Goal: Feedback & Contribution: Contribute content

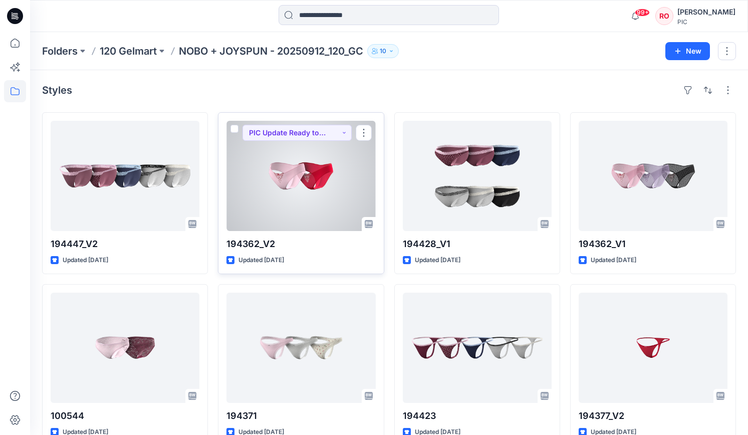
click at [275, 213] on div at bounding box center [300, 176] width 149 height 110
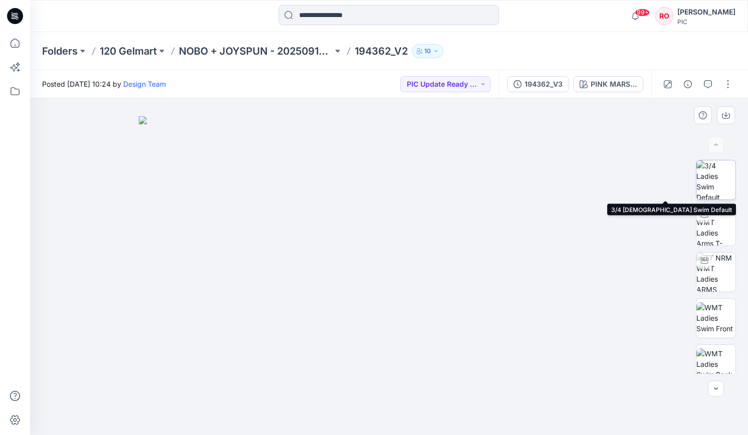
click at [711, 192] on img at bounding box center [715, 179] width 39 height 39
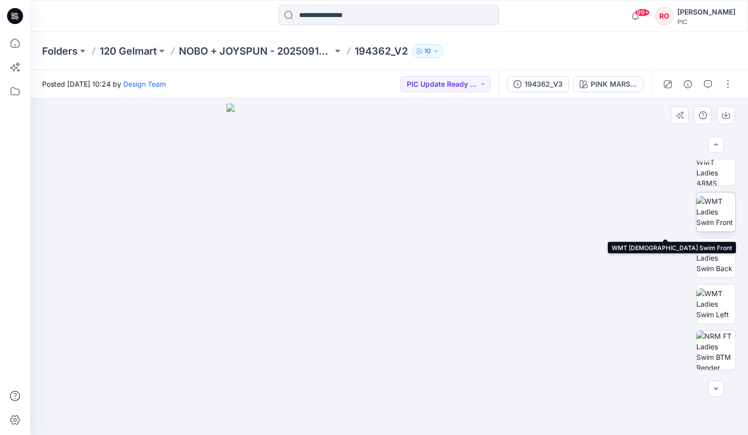
scroll to position [116, 0]
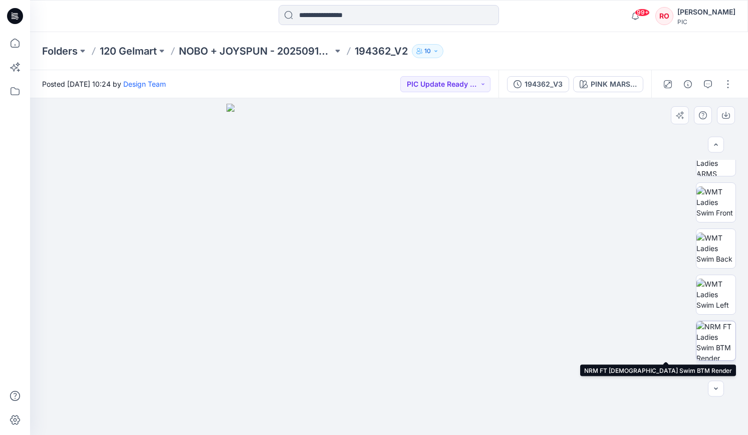
click at [709, 330] on img at bounding box center [715, 340] width 39 height 39
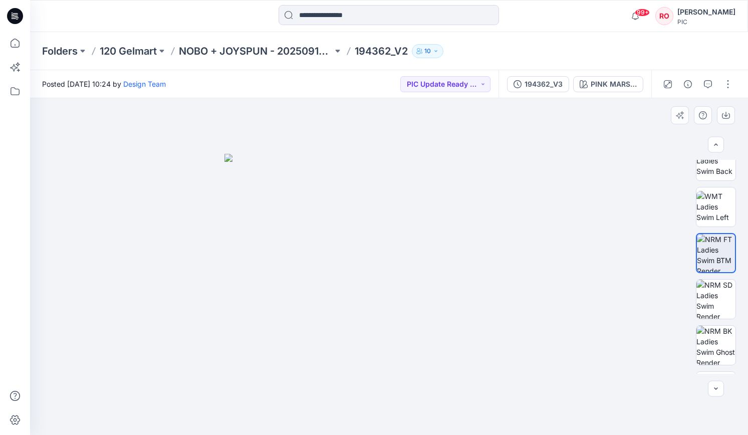
scroll to position [223, 0]
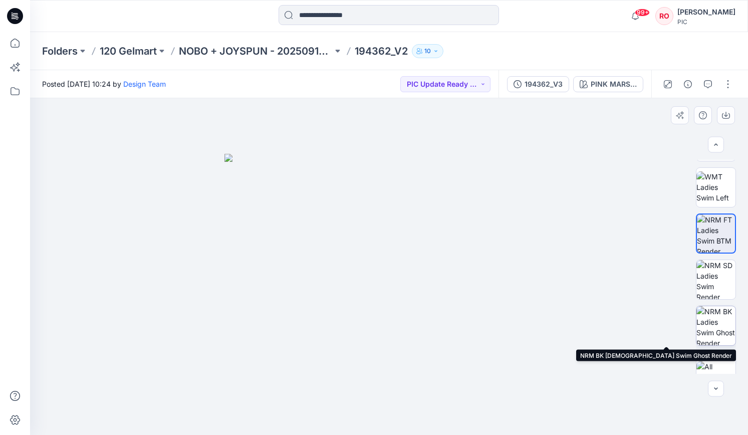
click at [711, 317] on img at bounding box center [715, 325] width 39 height 39
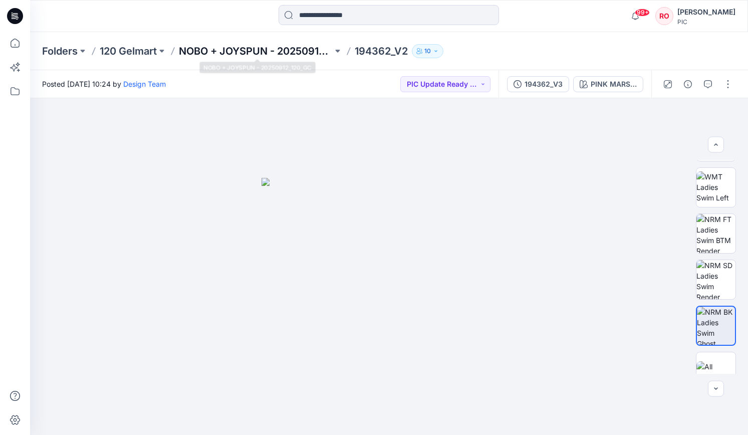
click at [274, 50] on p "NOBO + JOYSPUN - 20250912_120_GC" at bounding box center [256, 51] width 154 height 14
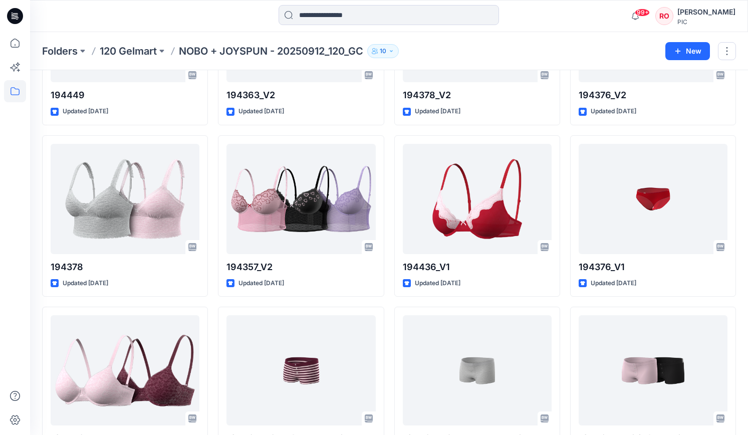
scroll to position [1181, 0]
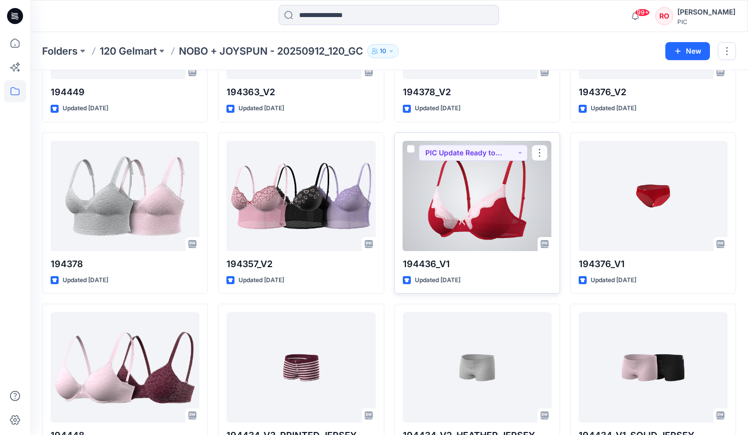
click at [431, 197] on div at bounding box center [477, 196] width 149 height 110
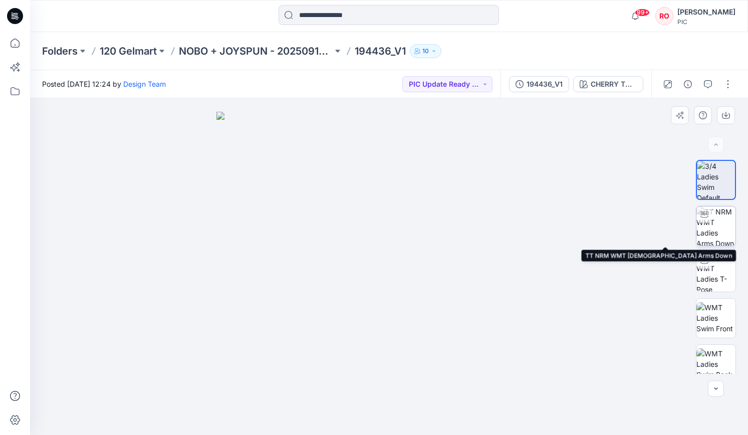
click at [703, 227] on img at bounding box center [715, 225] width 39 height 39
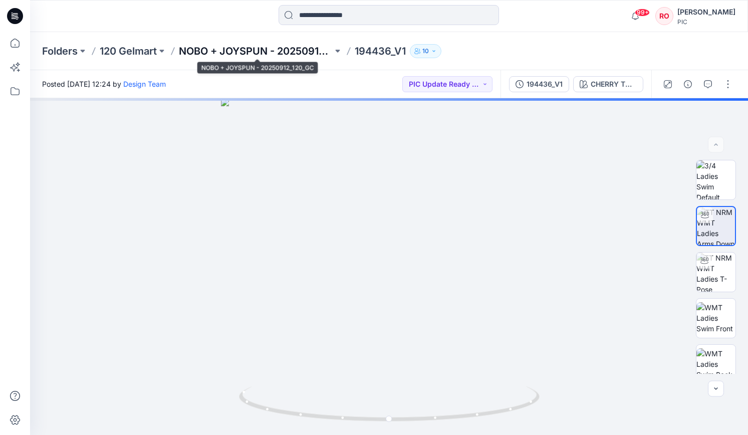
click at [261, 49] on p "NOBO + JOYSPUN - 20250912_120_GC" at bounding box center [256, 51] width 154 height 14
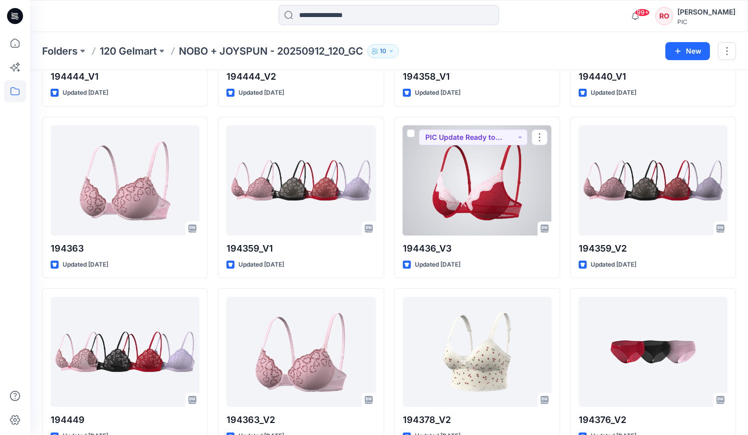
scroll to position [855, 0]
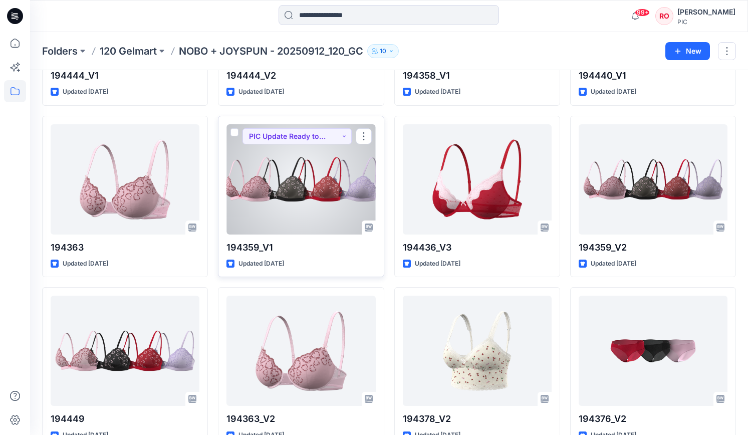
click at [290, 187] on div at bounding box center [300, 179] width 149 height 110
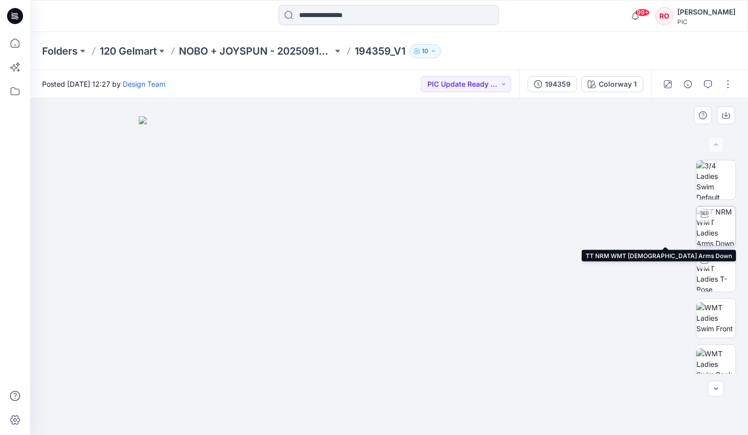
click at [720, 229] on img at bounding box center [715, 225] width 39 height 39
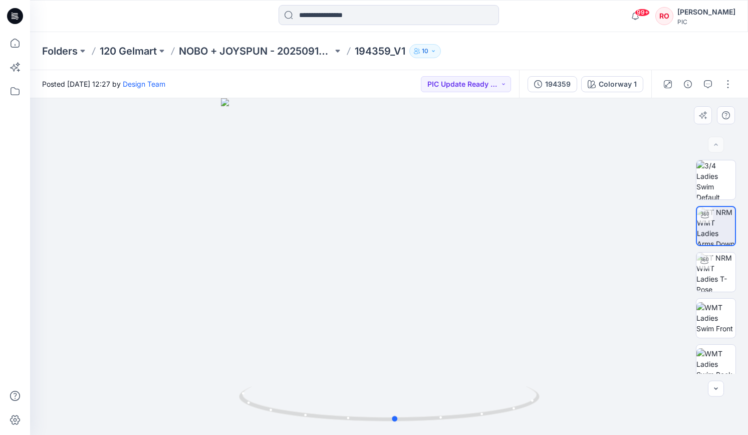
drag, startPoint x: 345, startPoint y: 289, endPoint x: 351, endPoint y: 284, distance: 7.8
click at [351, 284] on div at bounding box center [389, 266] width 718 height 337
click at [282, 50] on p "NOBO + JOYSPUN - 20250912_120_GC" at bounding box center [256, 51] width 154 height 14
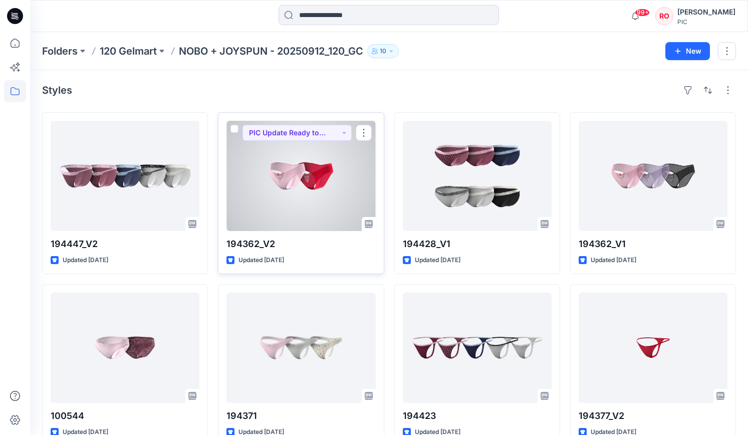
click at [308, 159] on div at bounding box center [300, 176] width 149 height 110
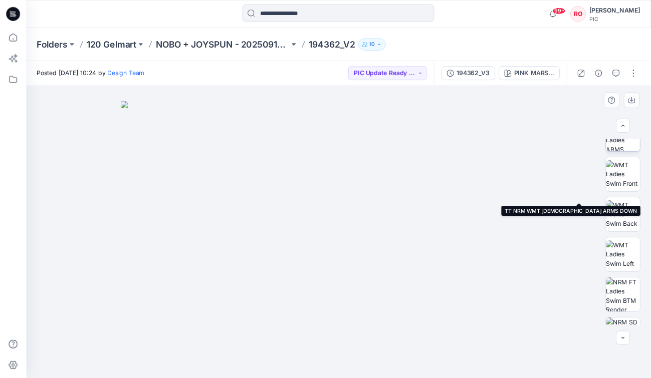
scroll to position [162, 0]
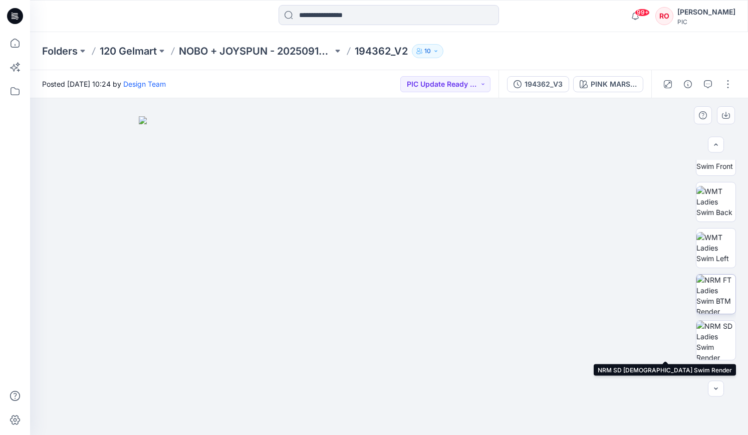
click at [711, 312] on img at bounding box center [715, 294] width 39 height 39
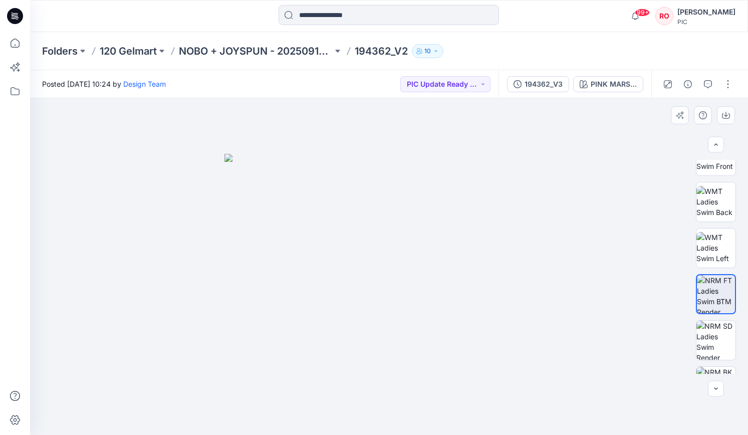
click at [491, 286] on img at bounding box center [389, 294] width 330 height 281
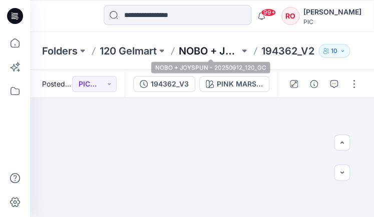
click at [198, 46] on p "NOBO + JOYSPUN - 20250912_120_GC" at bounding box center [209, 51] width 61 height 14
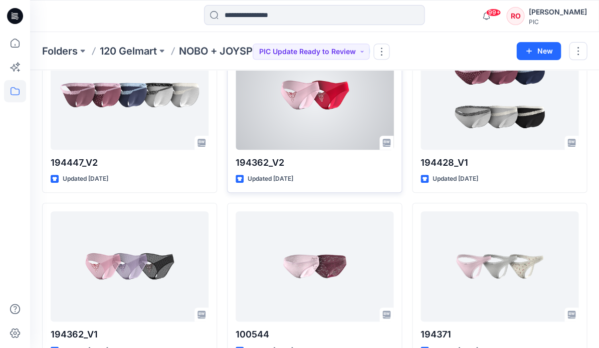
scroll to position [149, 0]
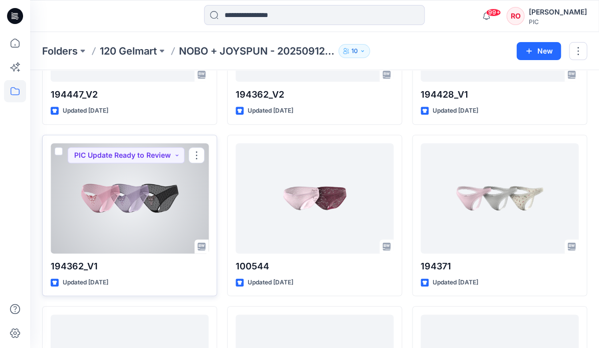
click at [158, 215] on div at bounding box center [130, 198] width 158 height 110
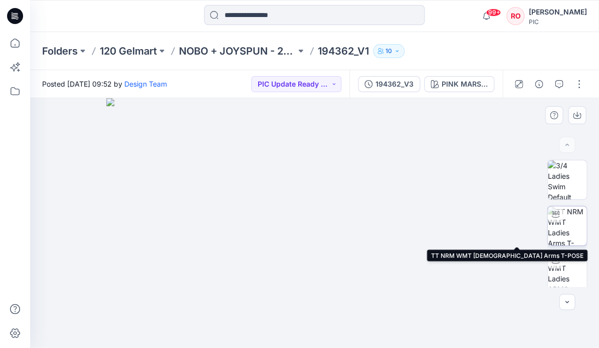
click at [374, 217] on img at bounding box center [566, 225] width 39 height 39
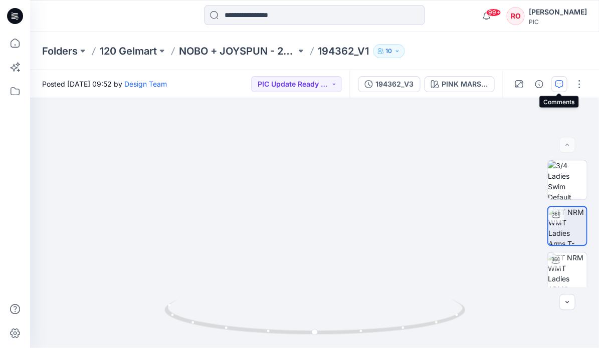
click at [374, 78] on button "button" at bounding box center [559, 84] width 16 height 16
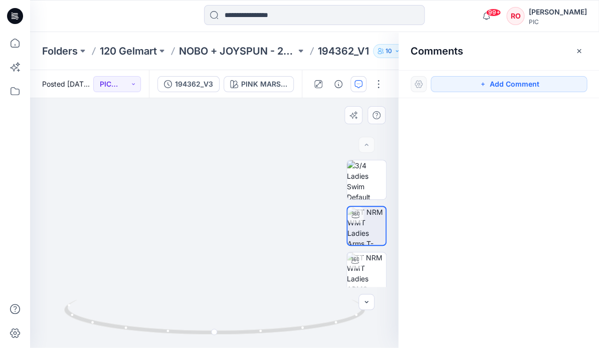
click at [223, 217] on img at bounding box center [214, 71] width 858 height 554
drag, startPoint x: 172, startPoint y: 281, endPoint x: 172, endPoint y: 190, distance: 90.2
click at [173, 190] on img at bounding box center [214, 4] width 977 height 687
click at [374, 79] on button "Add Comment" at bounding box center [508, 84] width 156 height 16
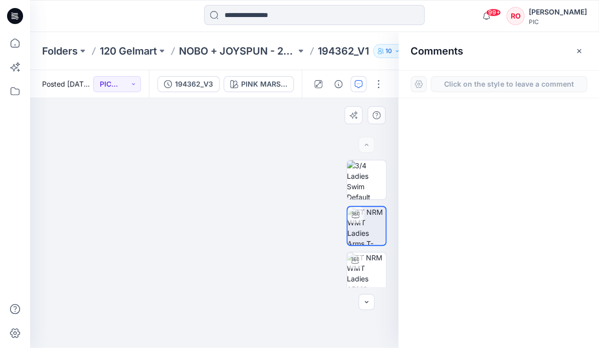
click at [232, 175] on div "1" at bounding box center [214, 223] width 368 height 250
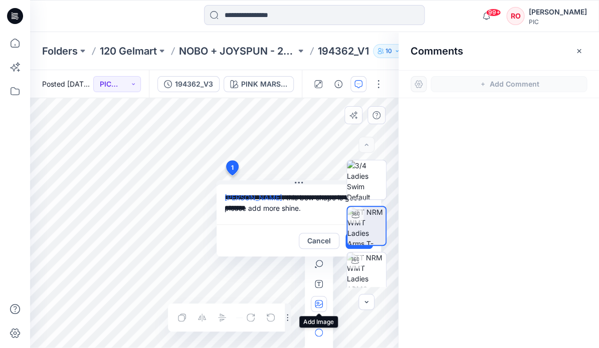
type textarea "**********"
click at [315, 217] on icon "button" at bounding box center [319, 304] width 8 height 8
type input"] "**********"
click at [307, 210] on textarea "**********" at bounding box center [298, 204] width 164 height 40
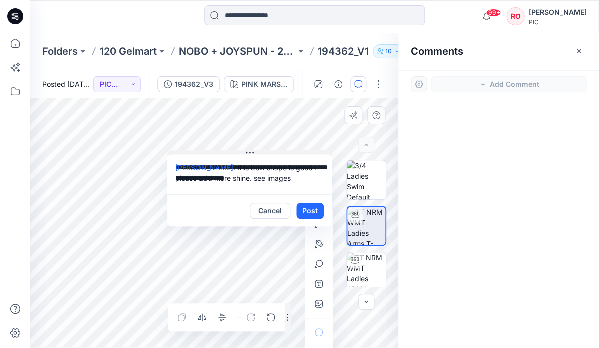
drag, startPoint x: 310, startPoint y: 182, endPoint x: 261, endPoint y: 152, distance: 57.6
click at [298, 178] on textarea "**********" at bounding box center [249, 174] width 164 height 40
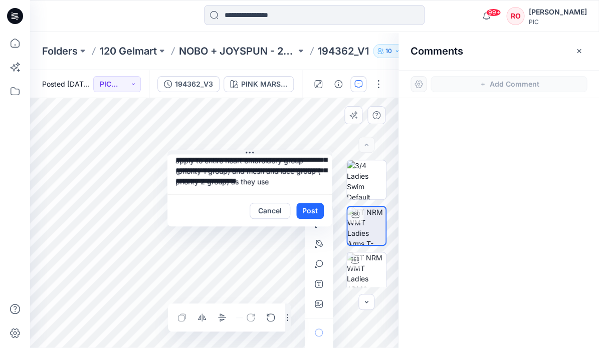
scroll to position [30, 0]
type textarea "**********"
click at [313, 217] on button "button" at bounding box center [319, 304] width 16 height 16
type input"] "**********"
click at [315, 217] on icon "button" at bounding box center [319, 304] width 8 height 8
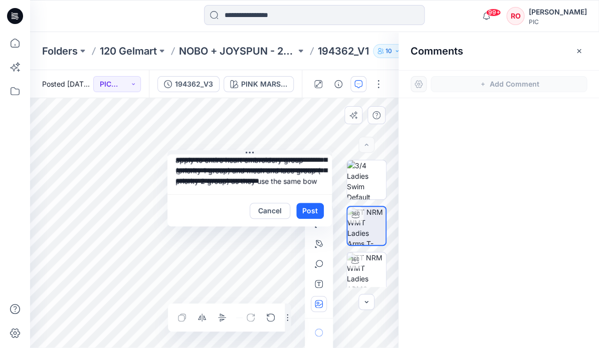
type input"] "**********"
click at [226, 189] on textarea "**********" at bounding box center [249, 174] width 164 height 40
click at [307, 212] on button "Post" at bounding box center [310, 211] width 28 height 16
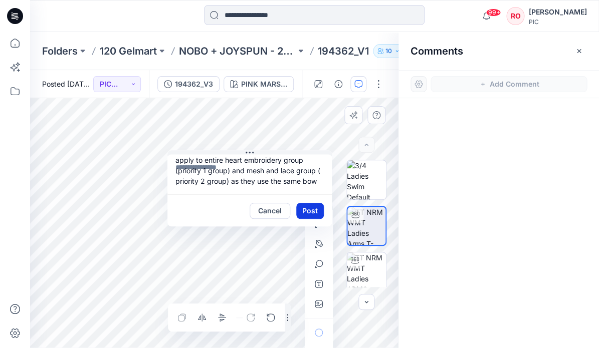
scroll to position [0, 0]
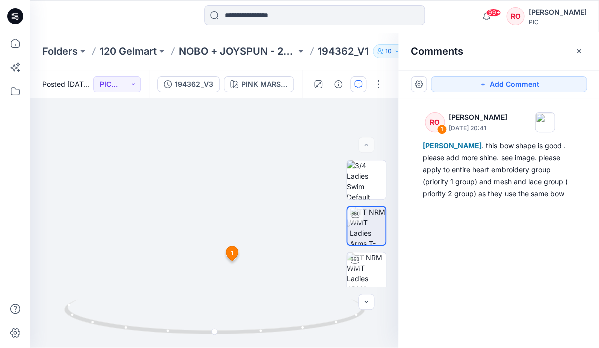
drag, startPoint x: 216, startPoint y: 204, endPoint x: 232, endPoint y: 28, distance: 177.0
click at [232, 28] on div "99+ Notifications Design Team has updated 194447_V2 with 194447_V3 38 hours ago…" at bounding box center [299, 174] width 599 height 348
click at [374, 78] on button "Add Comment" at bounding box center [508, 84] width 156 height 16
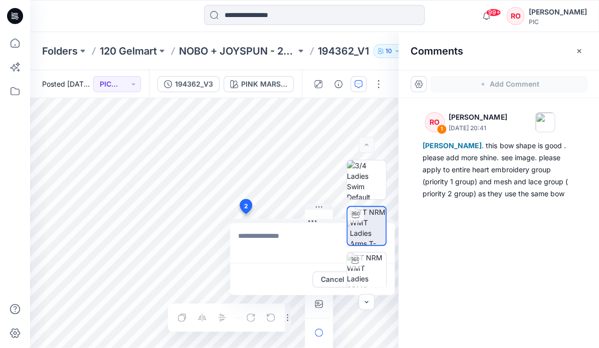
click at [245, 214] on div "2 Cancel Post 1 RO Raquel Ortiz October 05, 2025 20:41 Kapila Kothalawala . thi…" at bounding box center [214, 223] width 368 height 250
type textarea "*"
type textarea "**********"
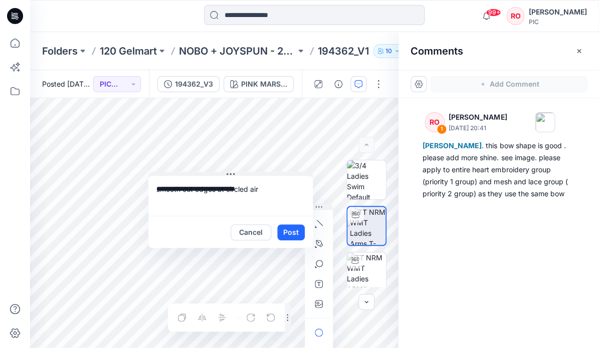
drag, startPoint x: 281, startPoint y: 219, endPoint x: 178, endPoint y: 139, distance: 130.2
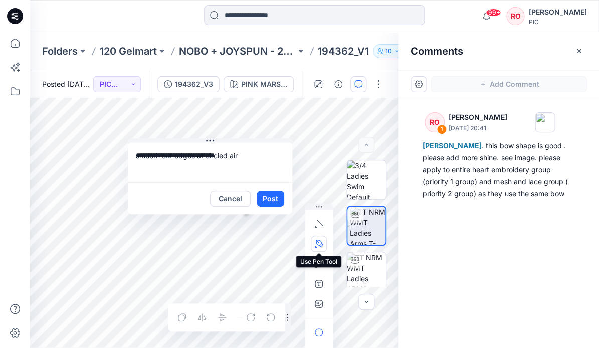
click at [322, 217] on icon "button" at bounding box center [319, 243] width 7 height 7
click at [252, 217] on div at bounding box center [274, 243] width 48 height 26
click at [261, 217] on icon "button" at bounding box center [265, 243] width 8 height 8
click at [271, 197] on button "Post" at bounding box center [270, 199] width 28 height 16
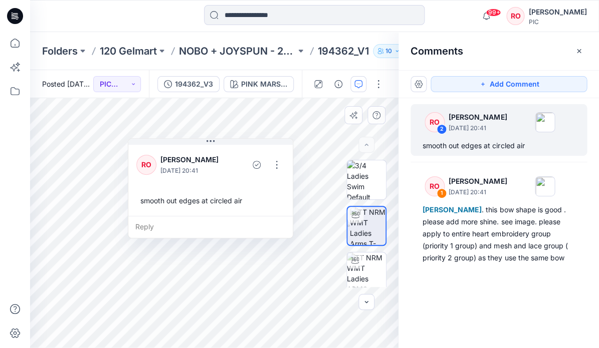
click at [238, 199] on div "smooth out edges at circled air" at bounding box center [210, 200] width 148 height 19
click at [279, 161] on button "button" at bounding box center [277, 165] width 16 height 16
click at [266, 182] on button "Edit comment" at bounding box center [276, 188] width 76 height 19
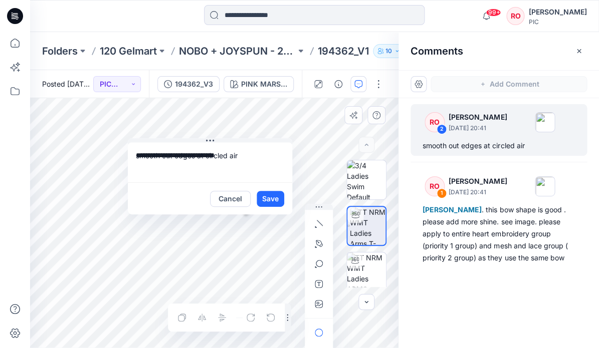
drag, startPoint x: 229, startPoint y: 156, endPoint x: 242, endPoint y: 156, distance: 13.0
click at [242, 156] on textarea "**********" at bounding box center [210, 162] width 164 height 40
type textarea "**********"
click at [268, 196] on button "Save" at bounding box center [270, 199] width 28 height 16
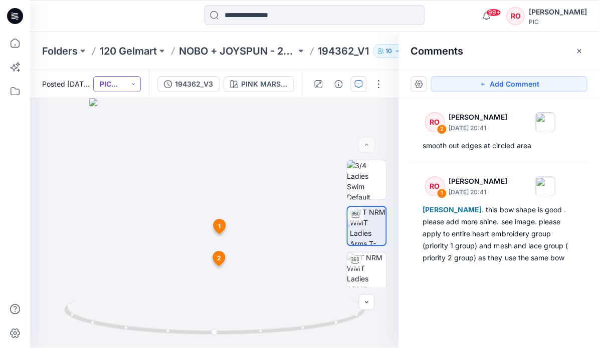
click at [111, 86] on button "PIC Update Ready to Review" at bounding box center [117, 84] width 48 height 16
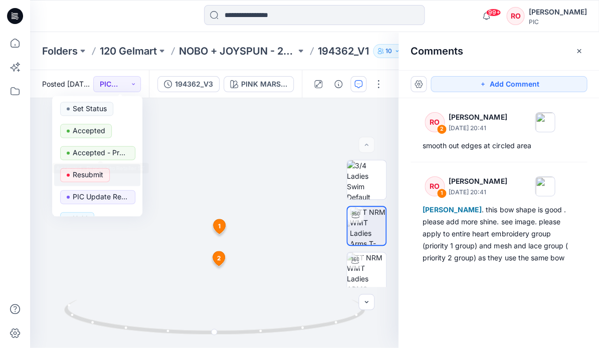
click at [98, 178] on p "Resubmit" at bounding box center [88, 174] width 31 height 13
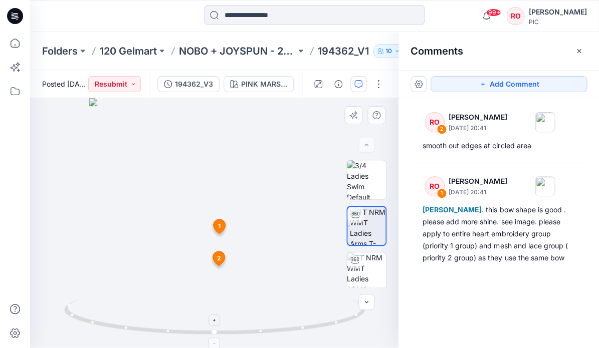
click at [226, 217] on icon at bounding box center [215, 319] width 303 height 38
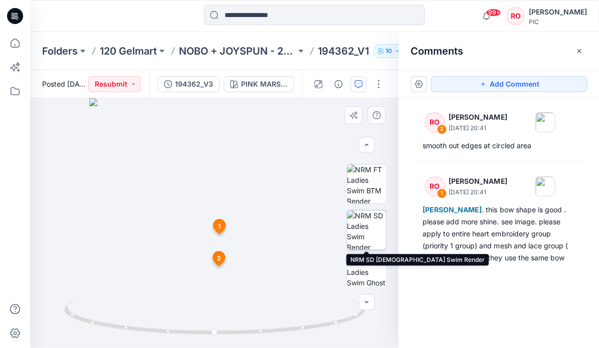
scroll to position [272, 0]
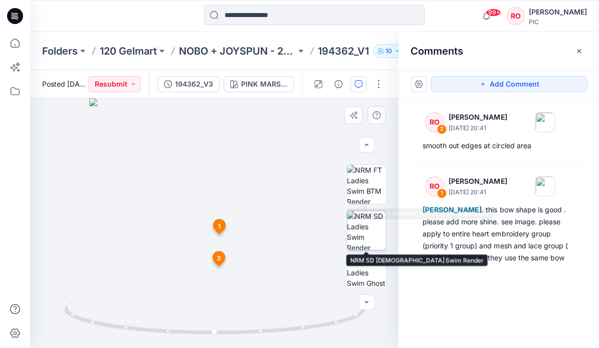
click at [362, 177] on img at bounding box center [366, 184] width 39 height 39
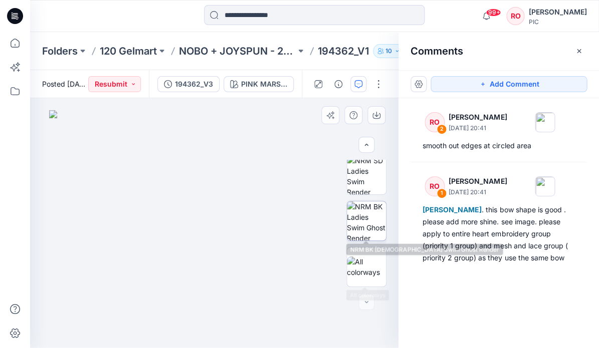
scroll to position [328, 0]
click at [368, 217] on img at bounding box center [366, 220] width 39 height 39
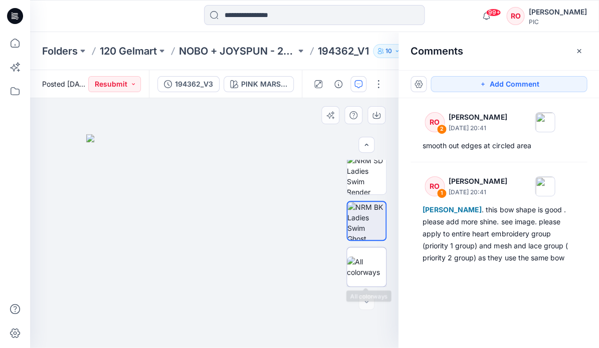
click at [360, 217] on div at bounding box center [366, 267] width 40 height 40
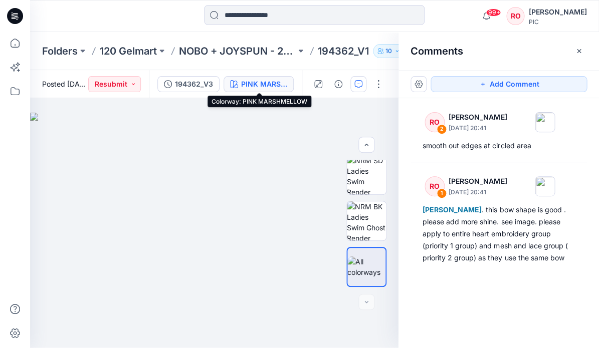
click at [281, 84] on div "PINK MARSHMELLOW" at bounding box center [264, 84] width 46 height 11
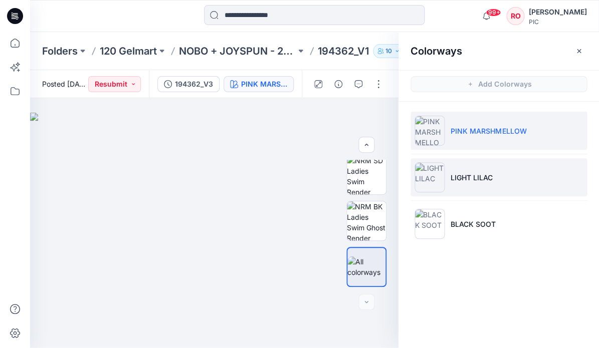
click at [374, 173] on p "LIGHT LILAC" at bounding box center [471, 177] width 42 height 11
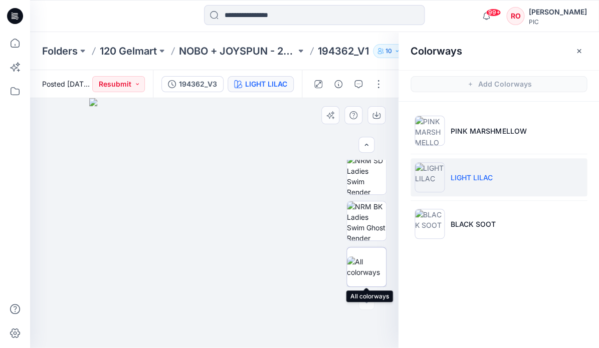
scroll to position [0, 0]
click at [373, 217] on img at bounding box center [366, 220] width 39 height 39
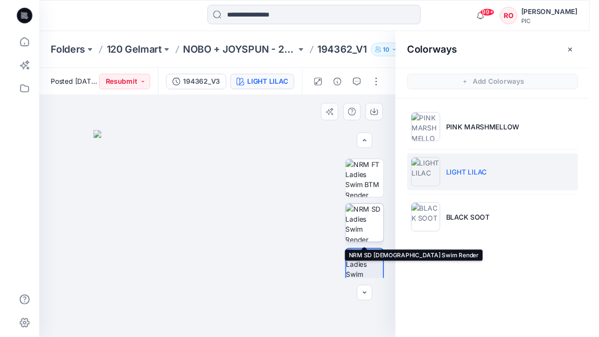
scroll to position [269, 0]
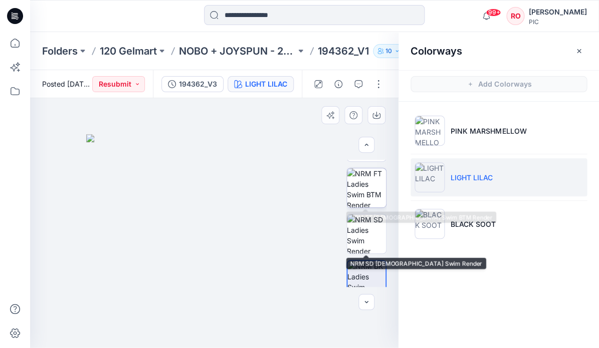
click at [366, 176] on img at bounding box center [366, 187] width 39 height 39
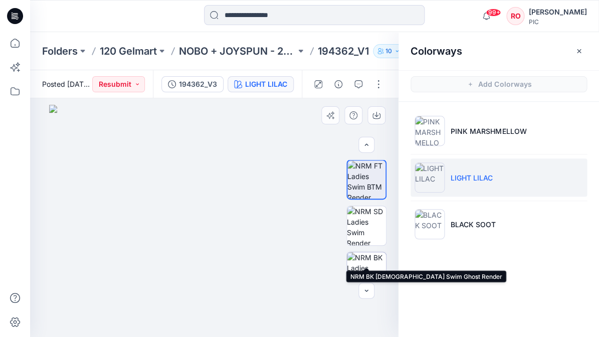
scroll to position [271, 0]
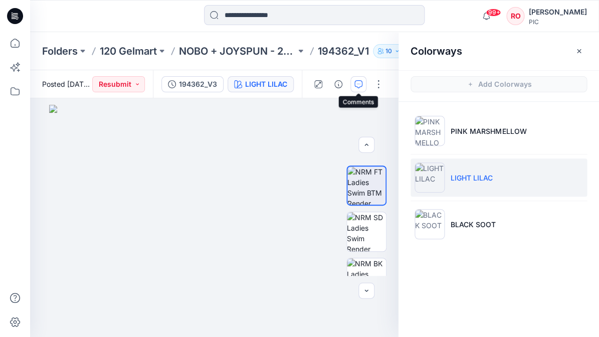
click at [362, 84] on icon "button" at bounding box center [358, 84] width 8 height 8
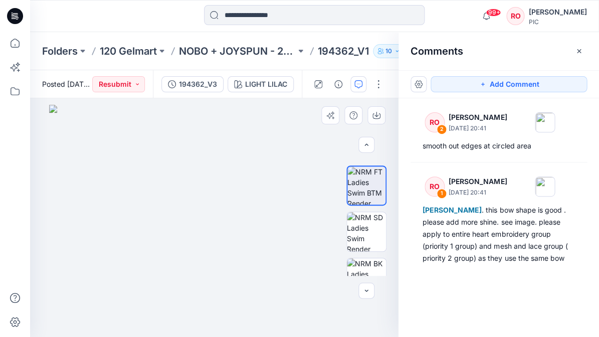
click at [239, 172] on img at bounding box center [214, 221] width 330 height 232
click at [374, 81] on button "Add Comment" at bounding box center [508, 84] width 156 height 16
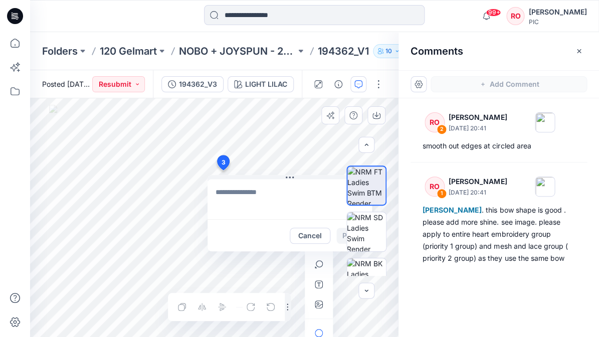
click at [222, 170] on div "3 Cancel Post Layer 1" at bounding box center [214, 217] width 368 height 238
type textarea "**********"
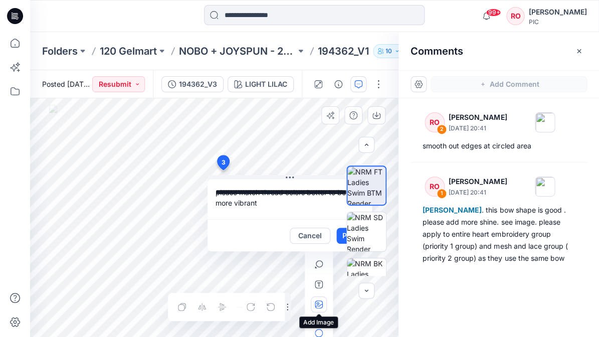
click at [317, 217] on icon "button" at bounding box center [317, 303] width 3 height 3
type input"] "**********"
click at [279, 205] on textarea "**********" at bounding box center [289, 199] width 164 height 40
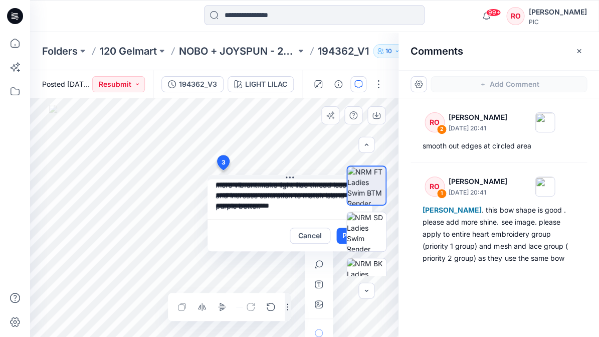
scroll to position [0, 0]
click at [341, 217] on div at bounding box center [366, 218] width 64 height 116
click at [339, 217] on div at bounding box center [366, 218] width 64 height 116
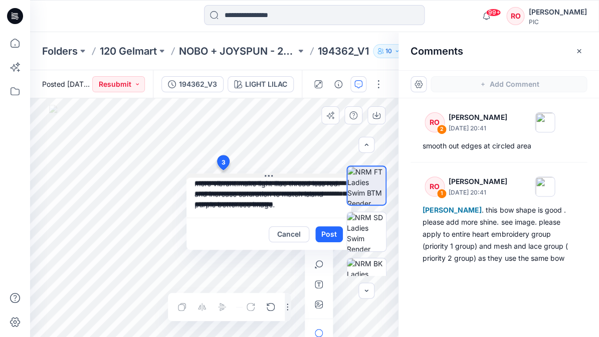
drag, startPoint x: 308, startPoint y: 177, endPoint x: 252, endPoint y: 162, distance: 57.1
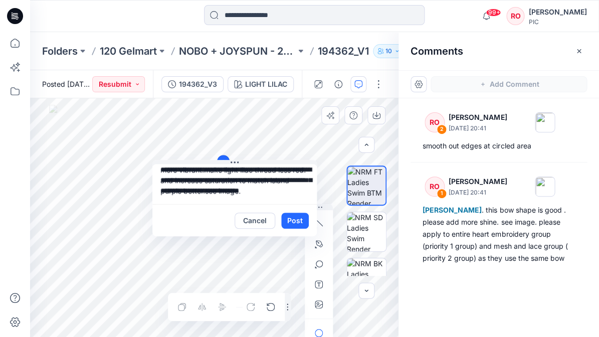
click at [266, 187] on textarea "**********" at bounding box center [234, 184] width 164 height 40
type textarea "**********"
click at [294, 217] on button "Post" at bounding box center [295, 220] width 28 height 16
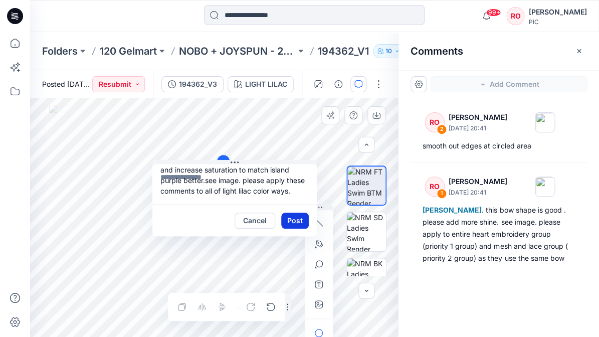
scroll to position [0, 0]
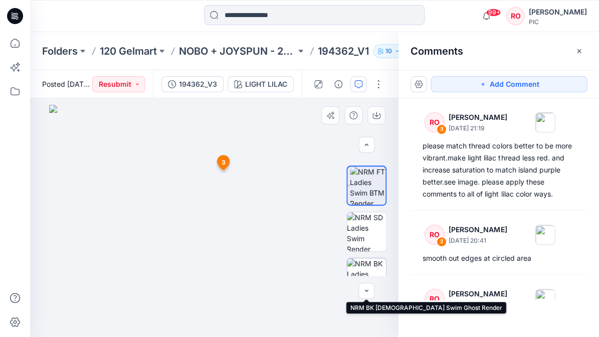
click at [363, 217] on img at bounding box center [366, 277] width 39 height 39
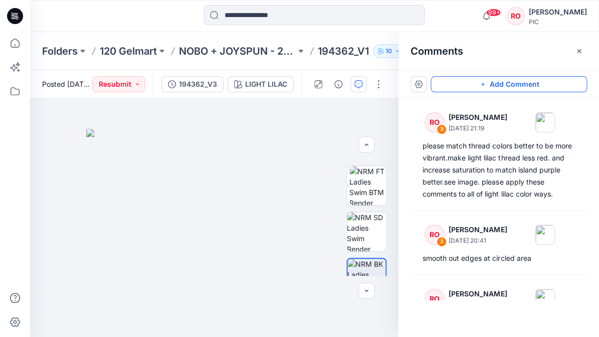
click at [374, 81] on button "Add Comment" at bounding box center [508, 84] width 156 height 16
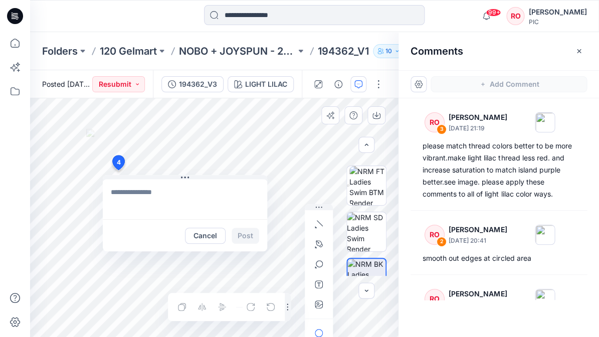
click at [118, 170] on div "4 Cancel Post Layer 1" at bounding box center [214, 217] width 368 height 238
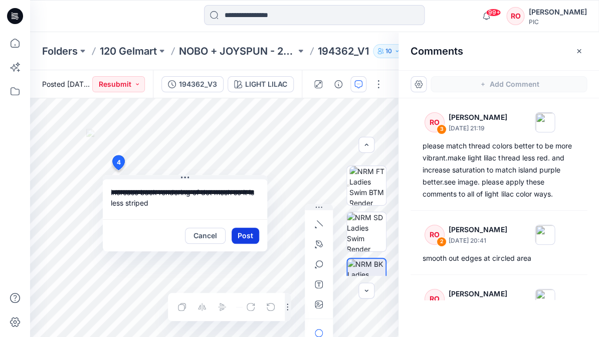
type textarea "**********"
click at [245, 217] on button "Post" at bounding box center [245, 235] width 28 height 16
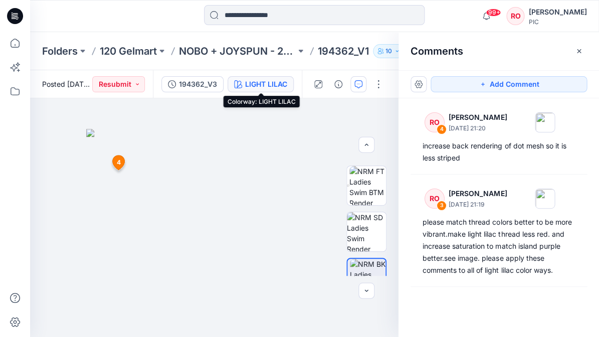
click at [283, 89] on div "LIGHT LILAC" at bounding box center [266, 84] width 42 height 11
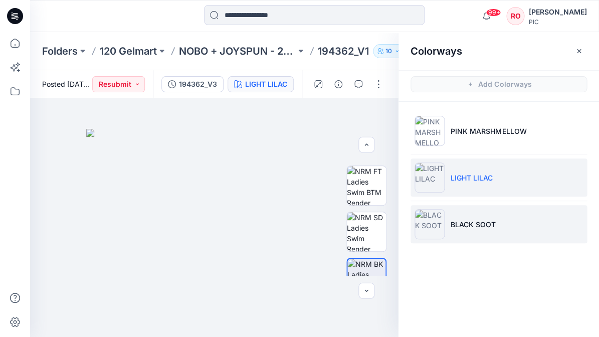
click at [374, 217] on li "BLACK SOOT" at bounding box center [498, 224] width 176 height 38
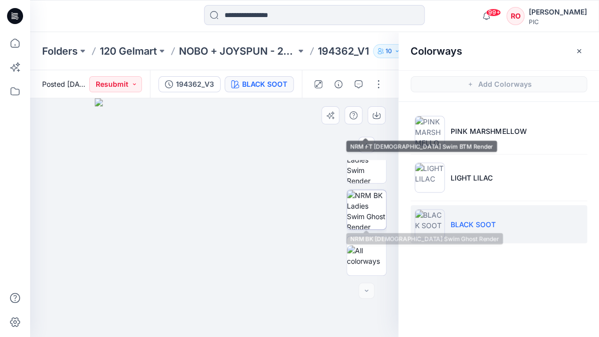
click at [361, 200] on img at bounding box center [366, 209] width 39 height 39
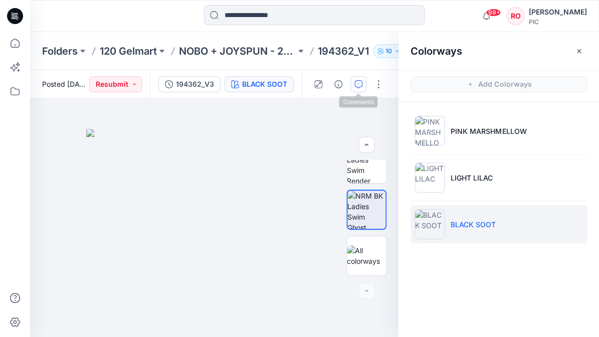
click at [356, 85] on icon "button" at bounding box center [358, 84] width 8 height 8
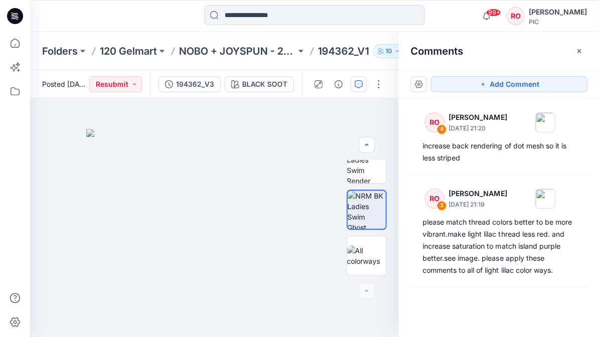
click at [374, 92] on div "Add Comment" at bounding box center [498, 84] width 200 height 28
click at [374, 88] on button "Add Comment" at bounding box center [508, 84] width 156 height 16
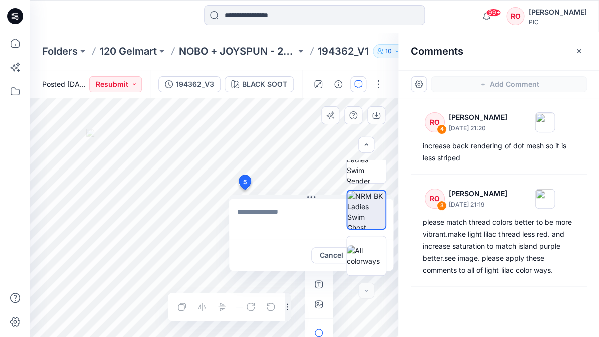
click at [244, 189] on div "5 Cancel Post Layer 1" at bounding box center [214, 217] width 368 height 238
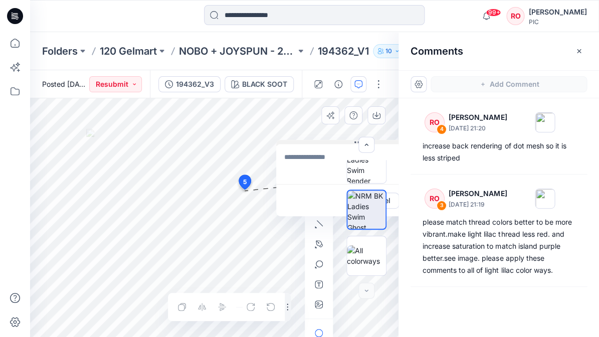
drag, startPoint x: 240, startPoint y: 197, endPoint x: 285, endPoint y: 143, distance: 70.1
click at [280, 162] on textarea at bounding box center [357, 164] width 164 height 40
type textarea "*"
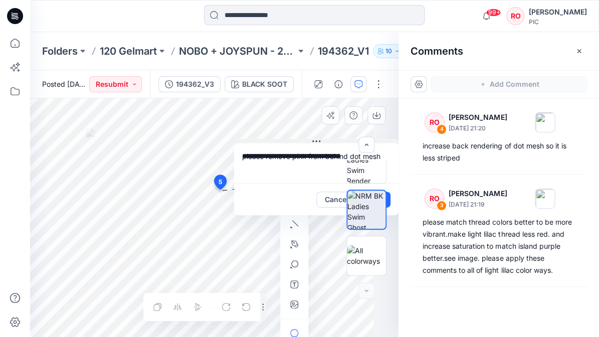
scroll to position [0, 0]
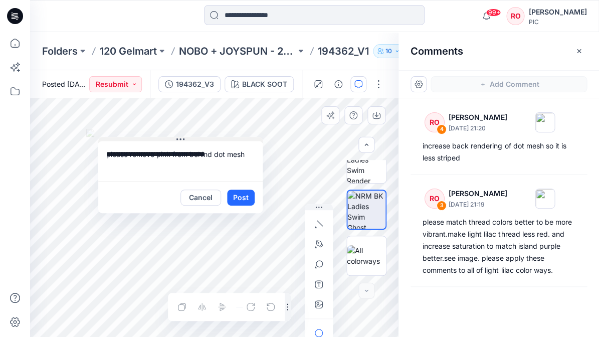
drag, startPoint x: 298, startPoint y: 142, endPoint x: 131, endPoint y: 169, distance: 169.0
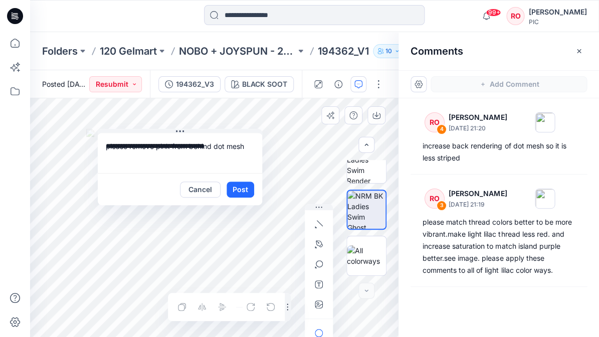
click at [170, 144] on textarea "**********" at bounding box center [180, 153] width 164 height 40
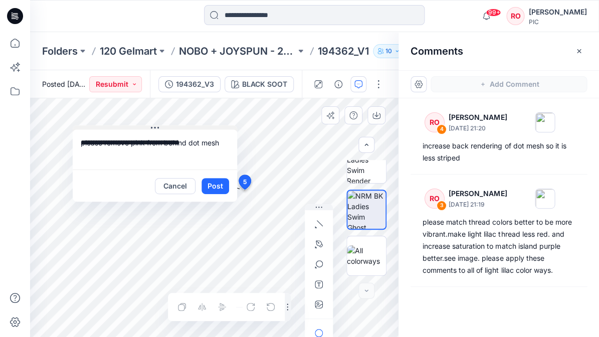
drag, startPoint x: 218, startPoint y: 132, endPoint x: 159, endPoint y: 116, distance: 61.3
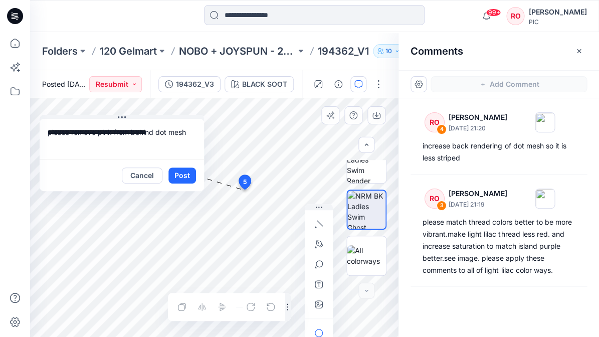
click at [186, 136] on textarea "**********" at bounding box center [122, 139] width 164 height 40
click at [84, 138] on textarea "**********" at bounding box center [122, 139] width 164 height 40
type textarea "**********"
click at [320, 217] on icon "button" at bounding box center [319, 244] width 8 height 8
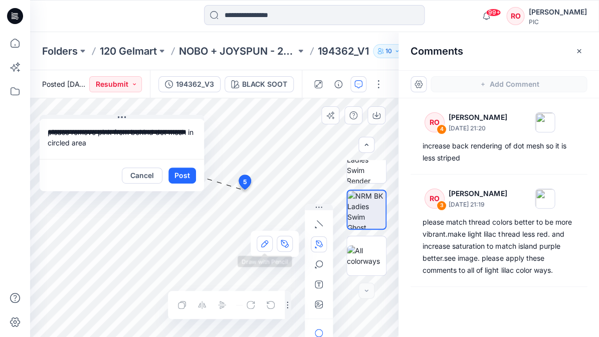
click at [267, 217] on icon "button" at bounding box center [264, 243] width 7 height 7
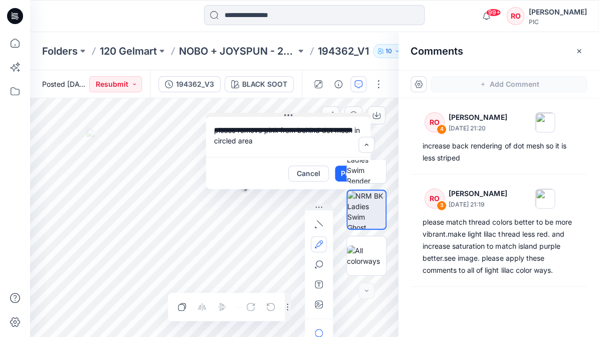
drag, startPoint x: 135, startPoint y: 117, endPoint x: 300, endPoint y: 114, distance: 164.8
click at [339, 167] on div at bounding box center [366, 218] width 64 height 116
click at [338, 170] on div at bounding box center [366, 218] width 64 height 116
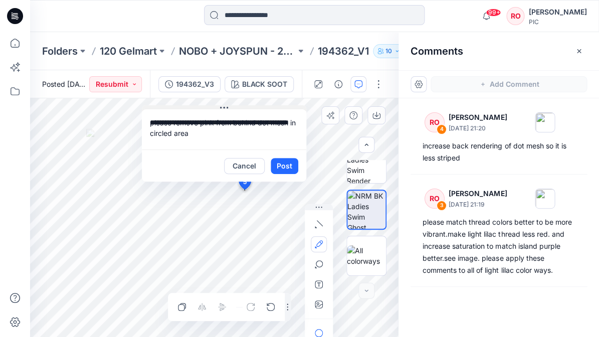
drag, startPoint x: 311, startPoint y: 114, endPoint x: 249, endPoint y: 108, distance: 62.0
click at [285, 169] on button "Post" at bounding box center [285, 166] width 28 height 16
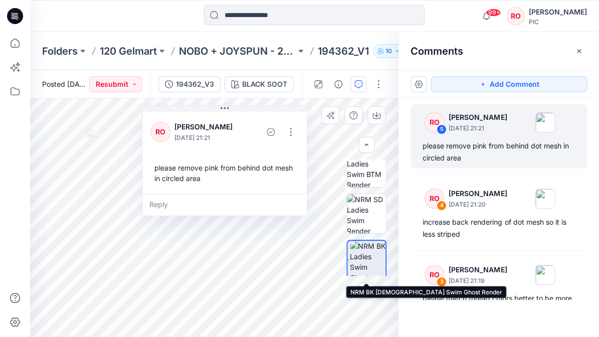
scroll to position [287, 0]
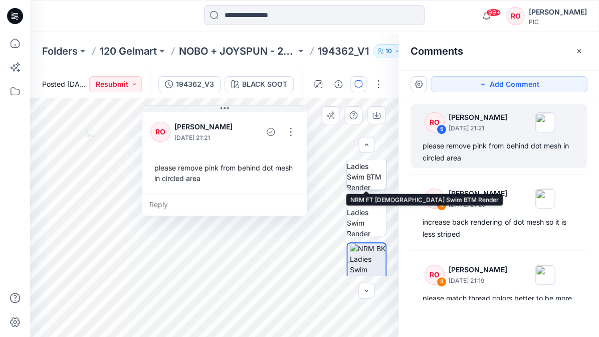
click at [374, 178] on img at bounding box center [366, 169] width 39 height 39
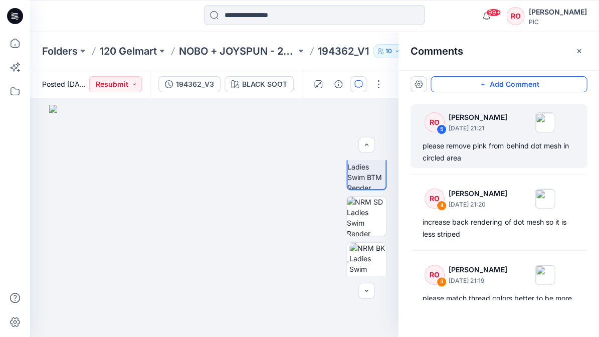
click at [374, 82] on icon "button" at bounding box center [482, 84] width 8 height 8
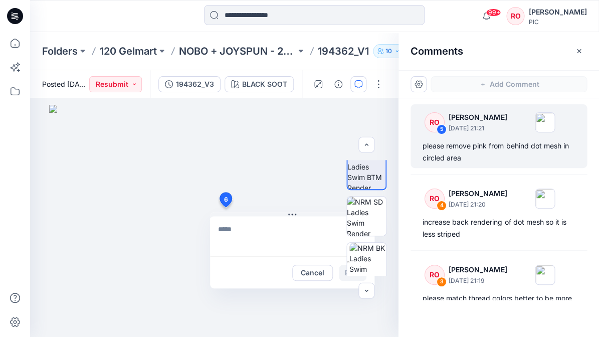
click at [225, 207] on div "6 Cancel Post" at bounding box center [214, 217] width 368 height 238
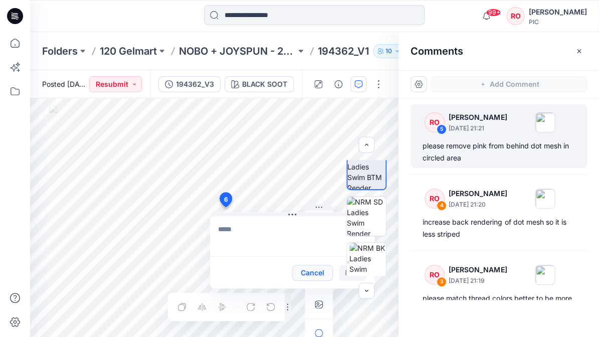
click at [318, 217] on button "Cancel" at bounding box center [312, 273] width 41 height 16
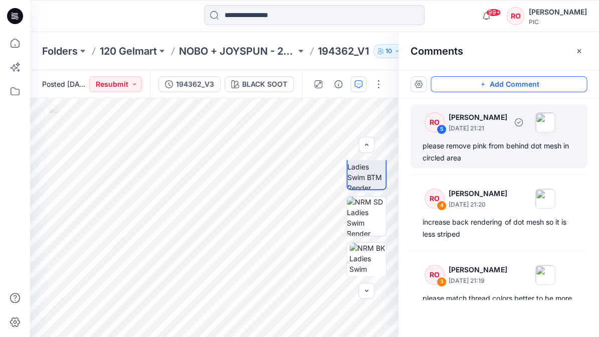
click at [374, 147] on div "please remove pink from behind dot mesh in circled area" at bounding box center [498, 152] width 152 height 24
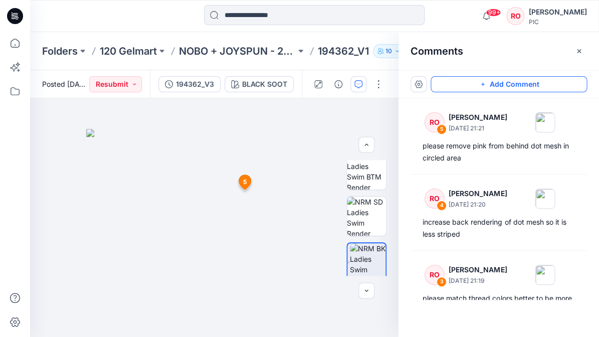
click at [374, 86] on button "Add Comment" at bounding box center [508, 84] width 156 height 16
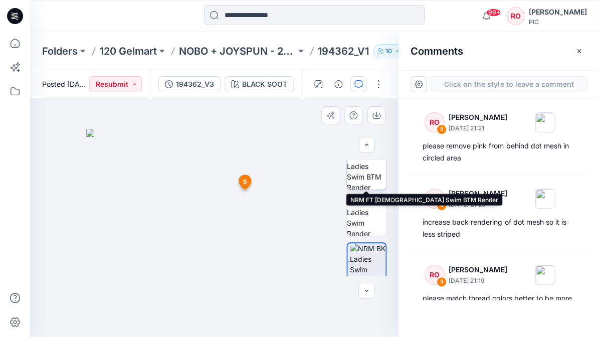
click at [374, 168] on img at bounding box center [366, 169] width 39 height 39
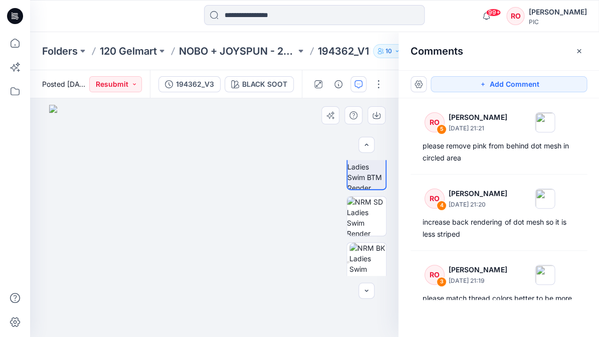
click at [238, 198] on img at bounding box center [214, 221] width 330 height 232
click at [374, 85] on button "Add Comment" at bounding box center [508, 84] width 156 height 16
click at [223, 206] on div "6" at bounding box center [214, 217] width 368 height 238
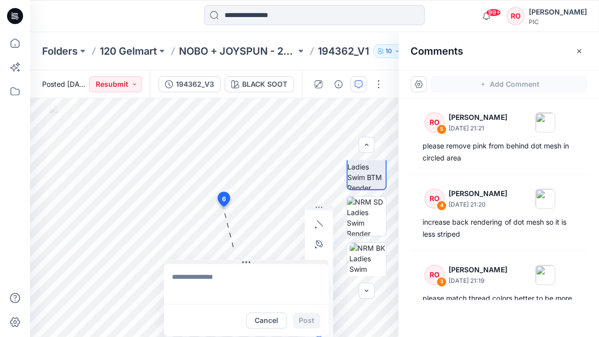
drag, startPoint x: 232, startPoint y: 213, endPoint x: 186, endPoint y: 263, distance: 67.7
click at [186, 217] on textarea at bounding box center [244, 284] width 164 height 40
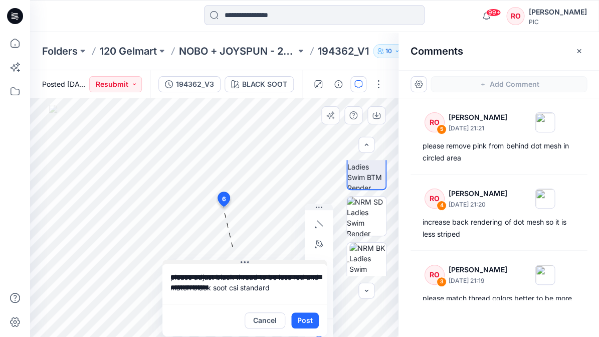
type textarea "**********"
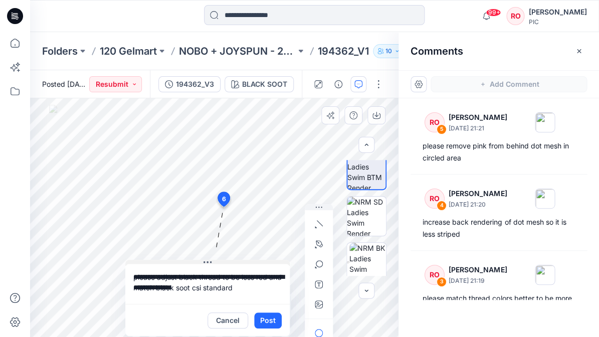
drag, startPoint x: 288, startPoint y: 263, endPoint x: 251, endPoint y: 262, distance: 37.1
click at [315, 217] on icon "button" at bounding box center [319, 304] width 8 height 8
type input"] "**********"
click at [225, 217] on textarea "**********" at bounding box center [207, 284] width 164 height 40
click at [243, 217] on textarea "**********" at bounding box center [207, 284] width 164 height 40
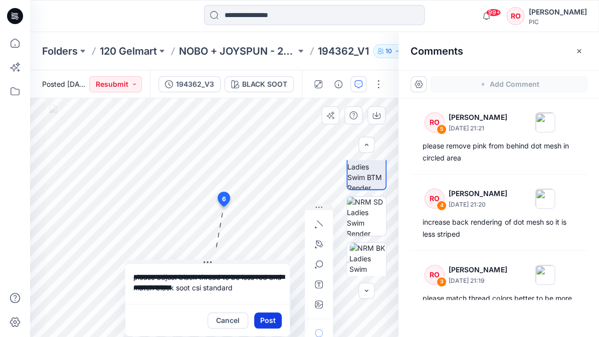
click at [263, 217] on button "Post" at bounding box center [268, 320] width 28 height 16
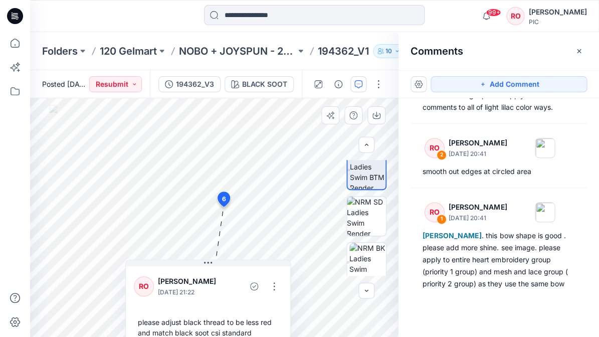
scroll to position [315, 0]
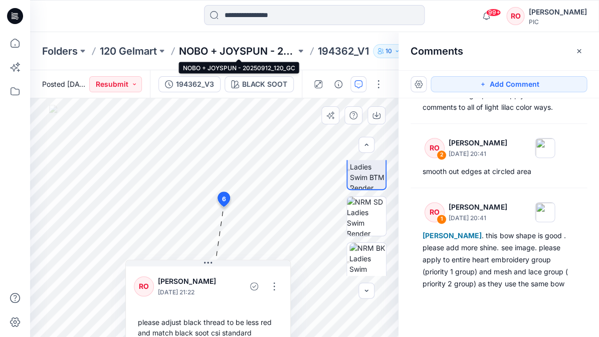
click at [201, 48] on p "NOBO + JOYSPUN - 20250912_120_GC" at bounding box center [237, 51] width 117 height 14
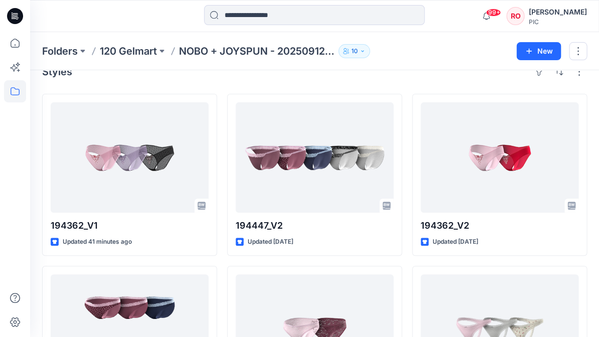
scroll to position [26, 0]
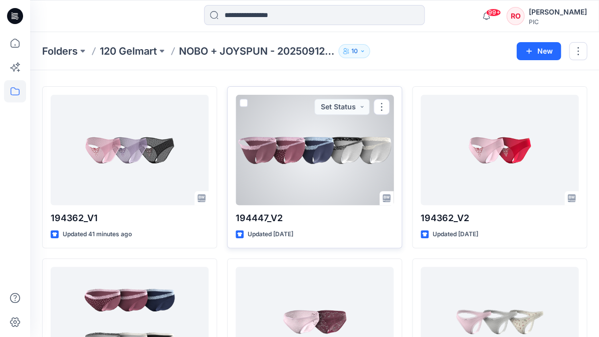
click at [280, 140] on div at bounding box center [314, 150] width 158 height 110
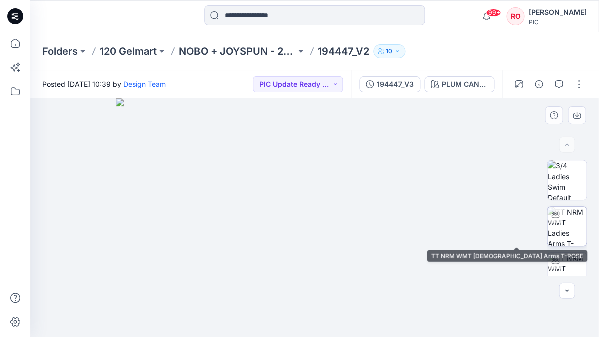
click at [374, 217] on img at bounding box center [566, 225] width 39 height 39
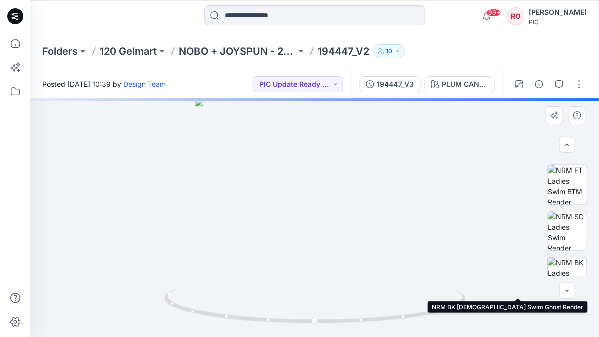
scroll to position [241, 0]
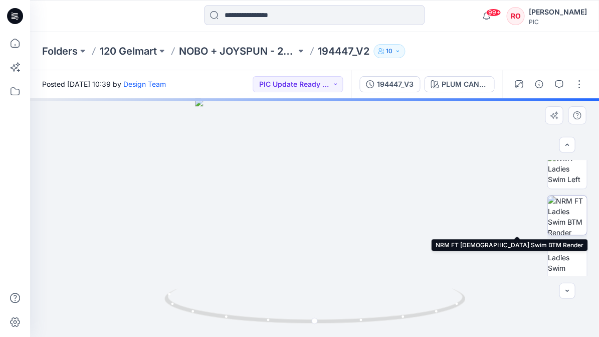
click at [374, 210] on img at bounding box center [566, 214] width 39 height 39
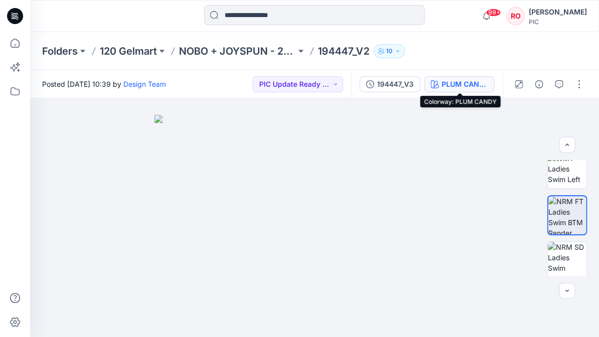
click at [374, 88] on div "PLUM CANDY" at bounding box center [464, 84] width 46 height 11
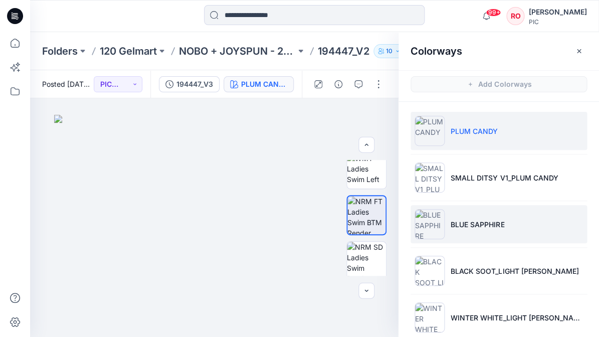
click at [374, 217] on li "BLUE SAPPHIRE" at bounding box center [498, 224] width 176 height 38
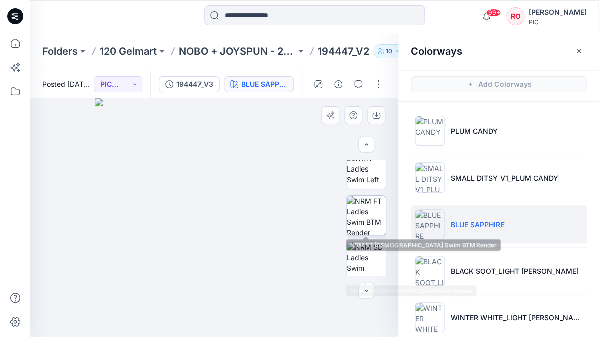
click at [374, 217] on img at bounding box center [366, 214] width 39 height 39
